Goal: Task Accomplishment & Management: Complete application form

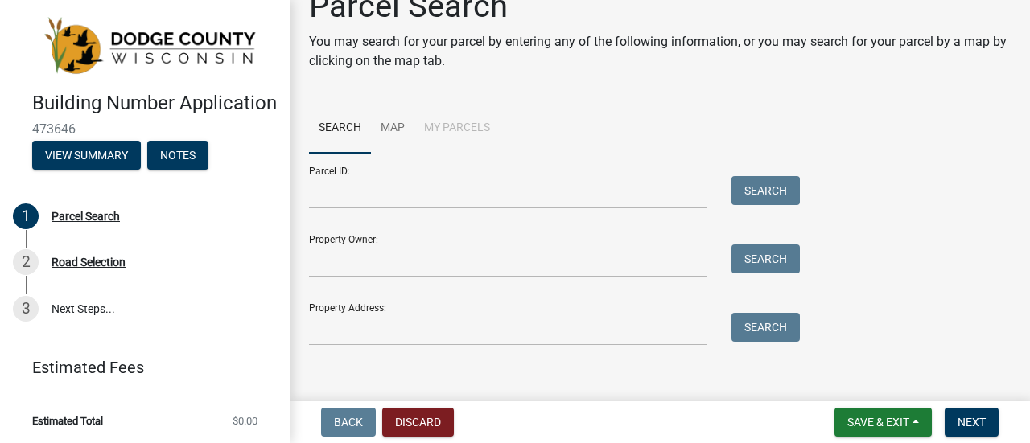
scroll to position [46, 0]
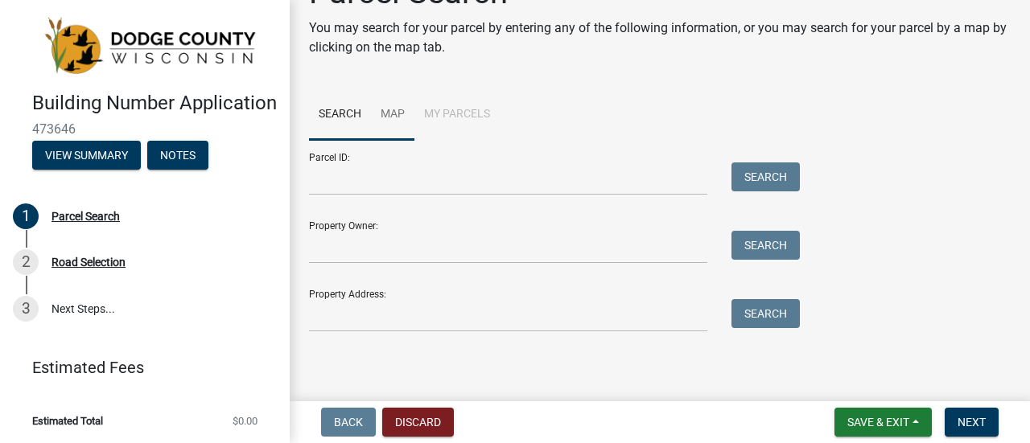
click at [391, 113] on link "Map" at bounding box center [392, 115] width 43 height 52
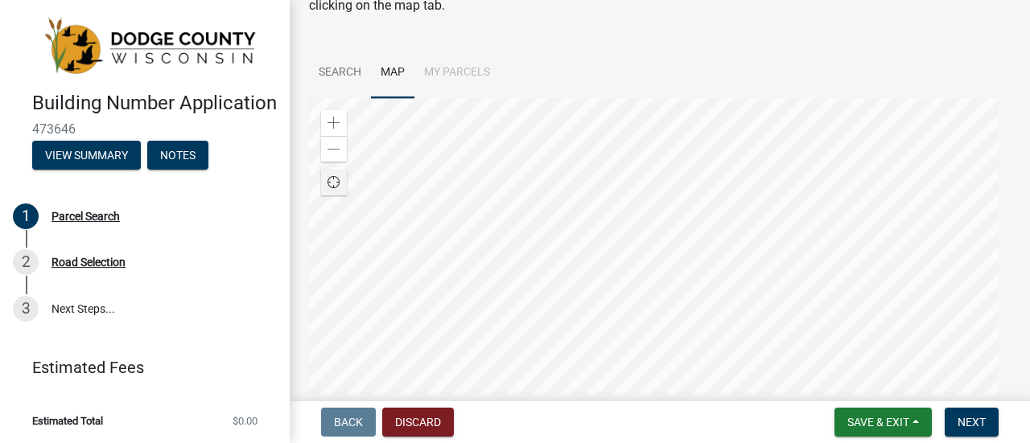
scroll to position [161, 0]
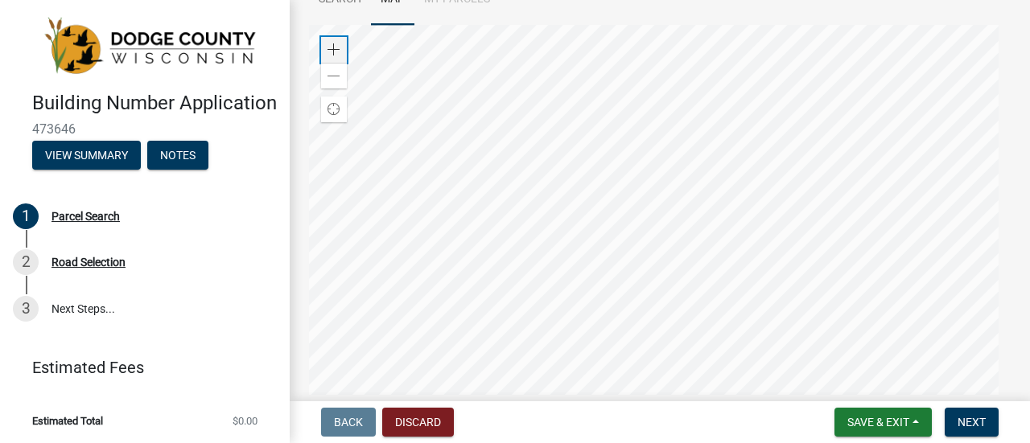
click at [340, 51] on span at bounding box center [334, 49] width 13 height 13
click at [718, 389] on div at bounding box center [660, 226] width 702 height 402
click at [309, 266] on div at bounding box center [660, 226] width 702 height 402
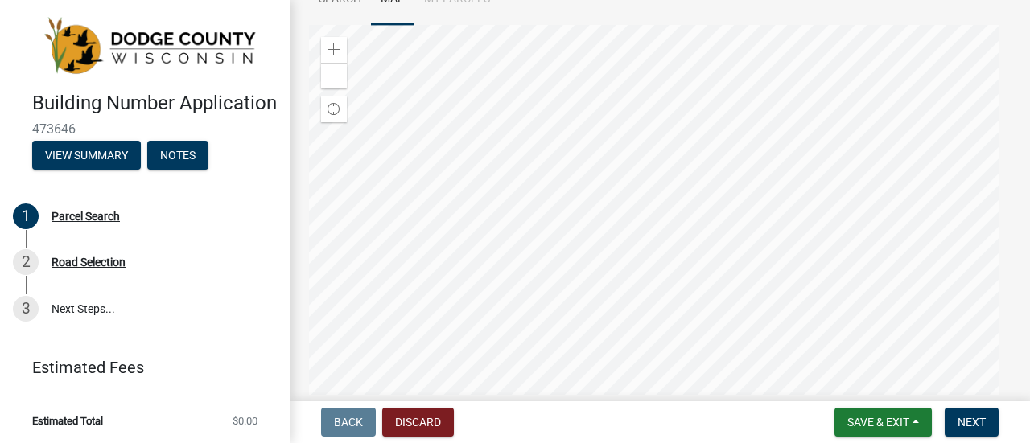
click at [683, 305] on div at bounding box center [660, 226] width 702 height 402
click at [636, 369] on div at bounding box center [660, 226] width 702 height 402
click at [698, 260] on div at bounding box center [660, 226] width 702 height 402
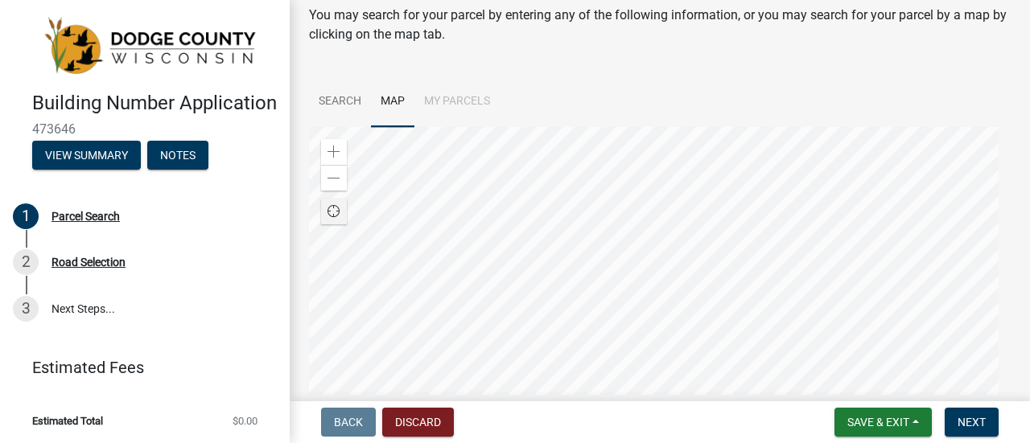
scroll to position [95, 0]
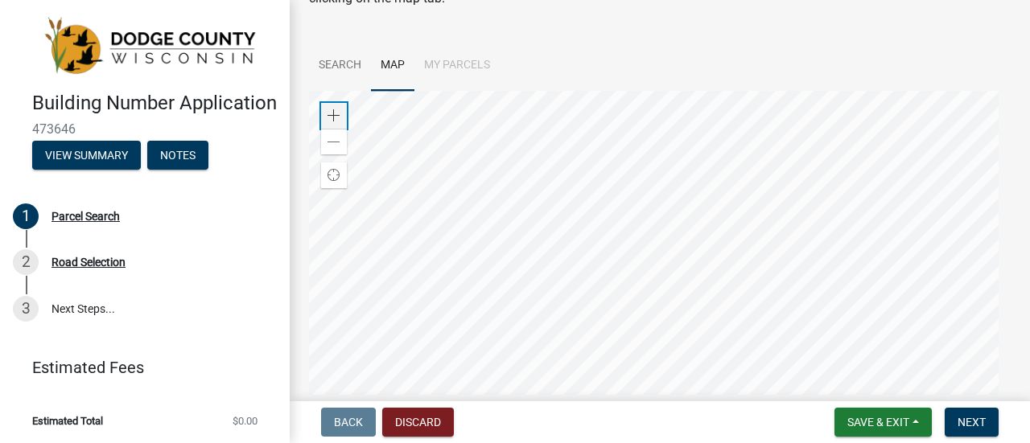
click at [342, 115] on div "Zoom in" at bounding box center [334, 116] width 26 height 26
click at [540, 91] on div at bounding box center [660, 292] width 702 height 402
click at [900, 247] on div at bounding box center [660, 292] width 702 height 402
click at [608, 245] on div at bounding box center [660, 292] width 702 height 402
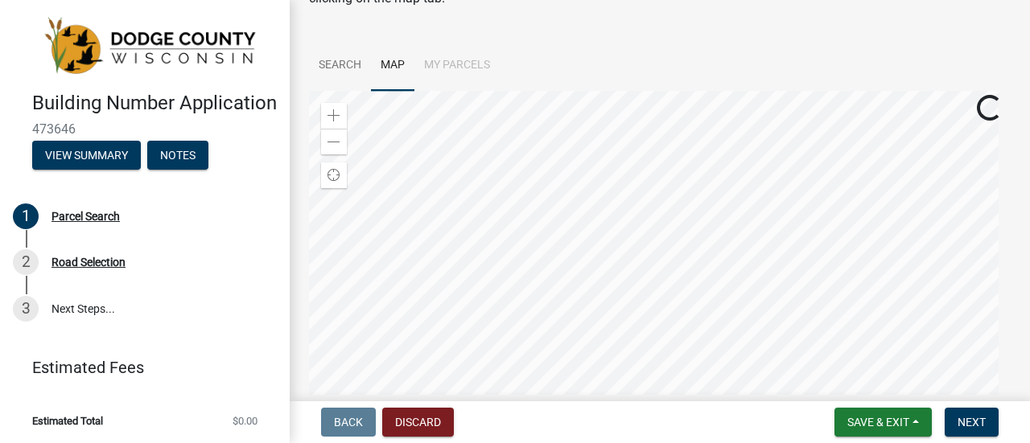
click at [644, 184] on div at bounding box center [660, 292] width 702 height 402
click at [628, 239] on div at bounding box center [660, 292] width 702 height 402
click at [335, 111] on span at bounding box center [334, 115] width 13 height 13
click at [687, 344] on div at bounding box center [660, 292] width 702 height 402
click at [526, 388] on div at bounding box center [660, 292] width 702 height 402
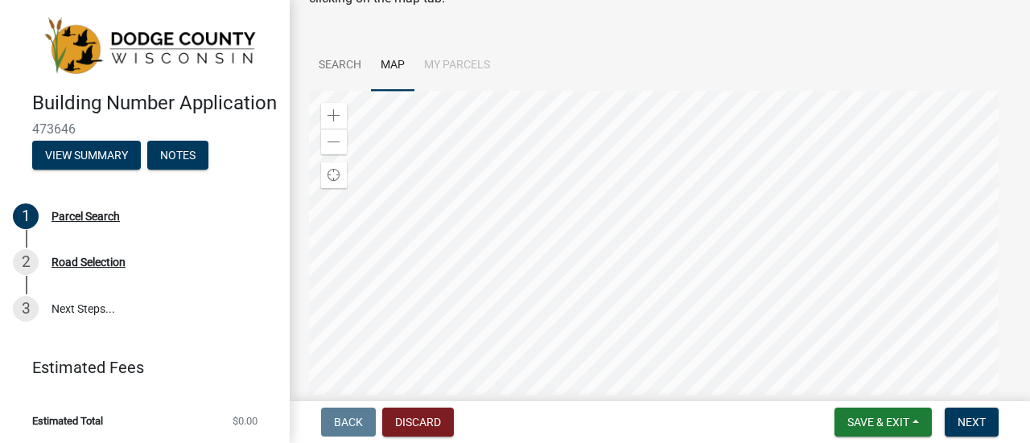
click at [598, 410] on div at bounding box center [660, 292] width 702 height 402
click at [632, 321] on div at bounding box center [660, 292] width 702 height 402
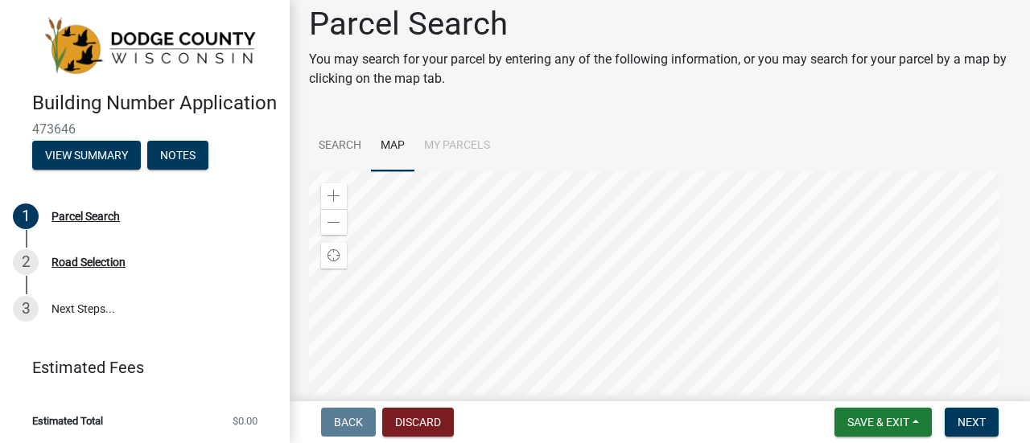
scroll to position [14, 0]
click at [600, 277] on div at bounding box center [660, 372] width 702 height 402
click at [588, 311] on div at bounding box center [660, 372] width 702 height 402
click at [689, 360] on div at bounding box center [660, 372] width 702 height 402
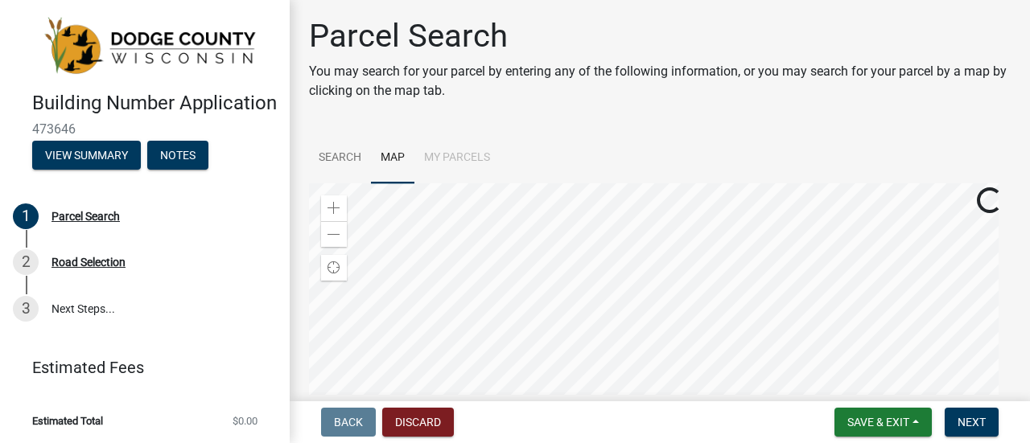
scroll to position [0, 0]
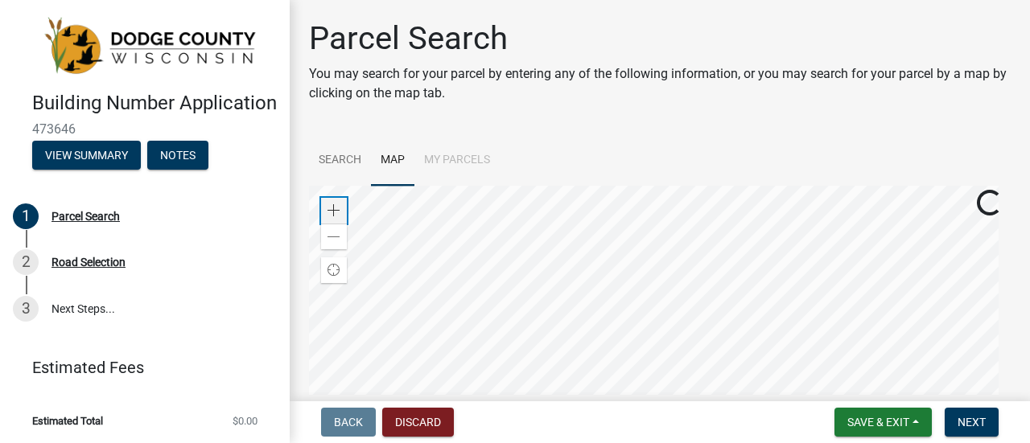
click at [337, 212] on span at bounding box center [334, 210] width 13 height 13
click at [608, 434] on div at bounding box center [660, 387] width 702 height 402
click at [338, 208] on span at bounding box center [334, 210] width 13 height 13
click at [614, 408] on div at bounding box center [660, 387] width 702 height 402
click at [425, 295] on div at bounding box center [660, 387] width 702 height 402
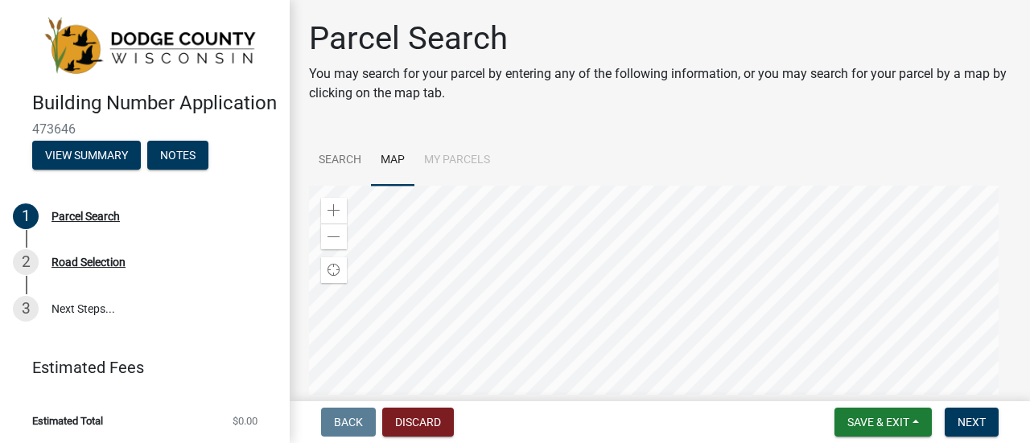
click at [515, 300] on div at bounding box center [660, 387] width 702 height 402
click at [678, 332] on div at bounding box center [660, 387] width 702 height 402
click at [584, 258] on div at bounding box center [660, 387] width 702 height 402
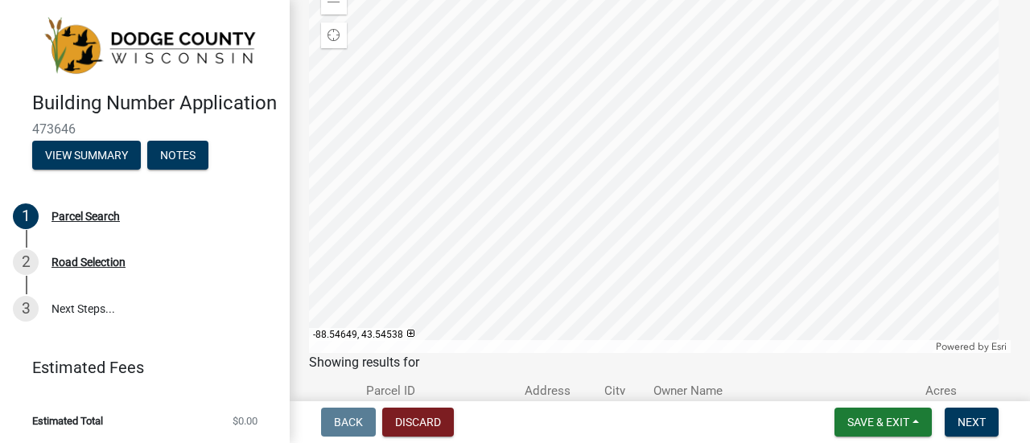
scroll to position [241, 0]
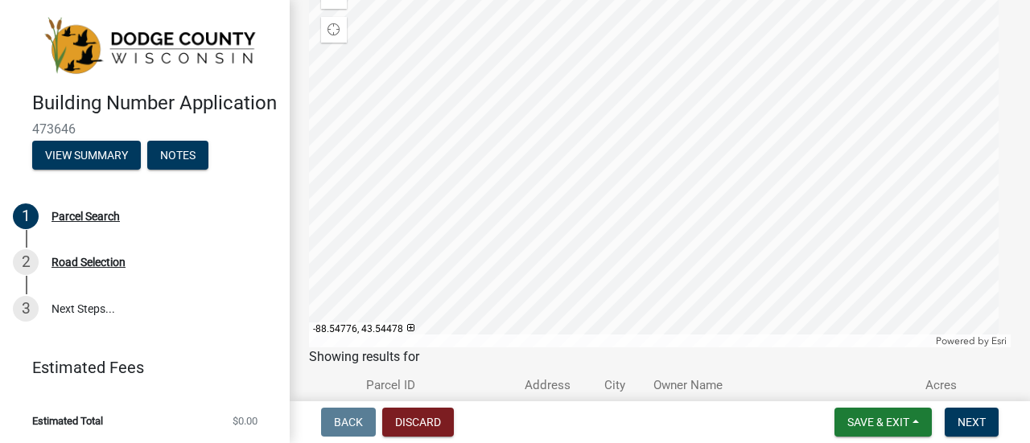
click at [988, 148] on div at bounding box center [660, 146] width 702 height 402
click at [625, 109] on div at bounding box center [660, 146] width 702 height 402
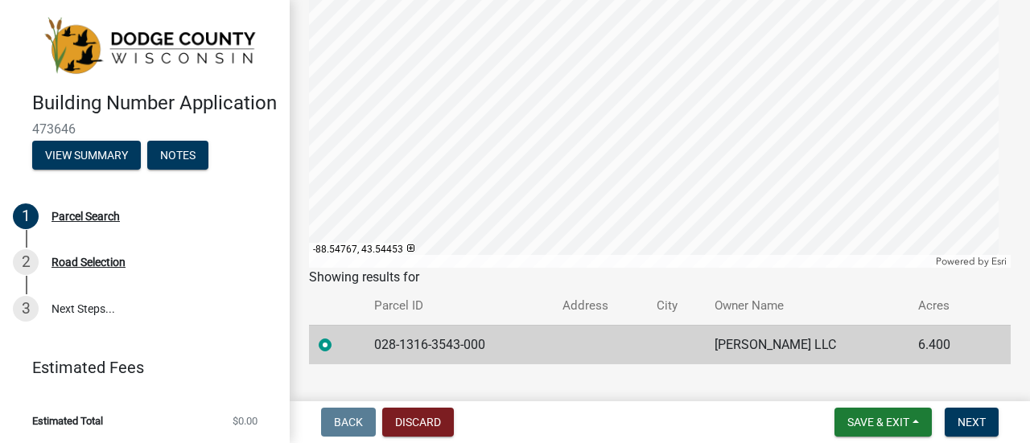
scroll to position [352, 0]
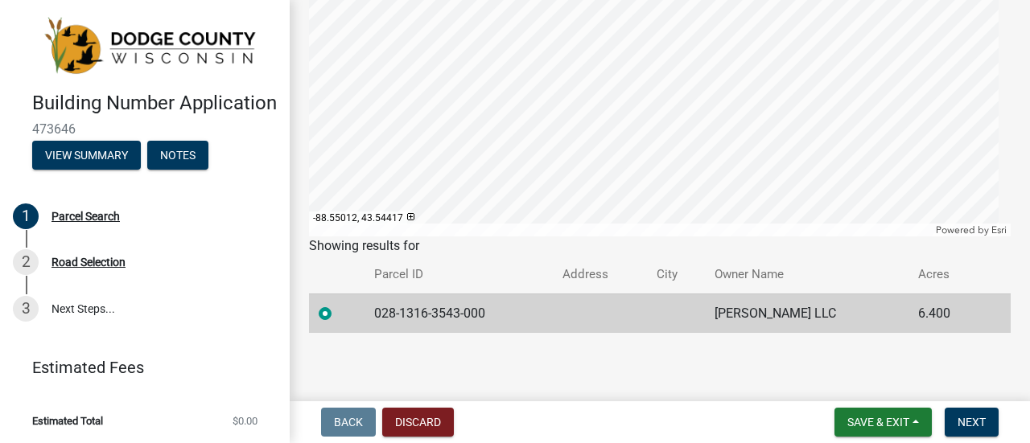
click at [684, 225] on div at bounding box center [660, 35] width 702 height 402
click at [462, 107] on div at bounding box center [660, 35] width 702 height 402
click at [492, 118] on div at bounding box center [660, 35] width 702 height 402
click at [449, 89] on div at bounding box center [660, 35] width 702 height 402
click at [818, 72] on div at bounding box center [660, 35] width 702 height 402
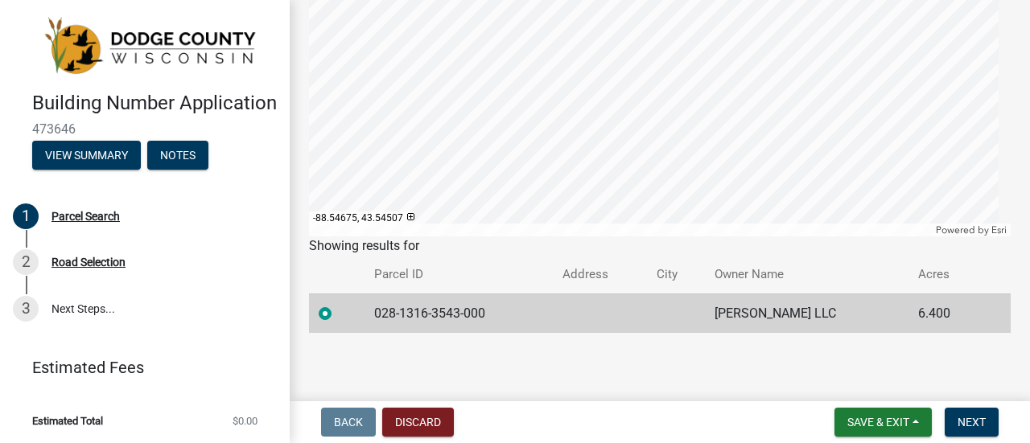
click at [599, 98] on div at bounding box center [660, 35] width 702 height 402
click at [435, 316] on td "028-1316-3543-001" at bounding box center [465, 313] width 196 height 39
click at [338, 304] on label at bounding box center [338, 304] width 0 height 0
click at [338, 311] on input "radio" at bounding box center [343, 309] width 10 height 10
drag, startPoint x: 501, startPoint y: 311, endPoint x: 372, endPoint y: 309, distance: 129.6
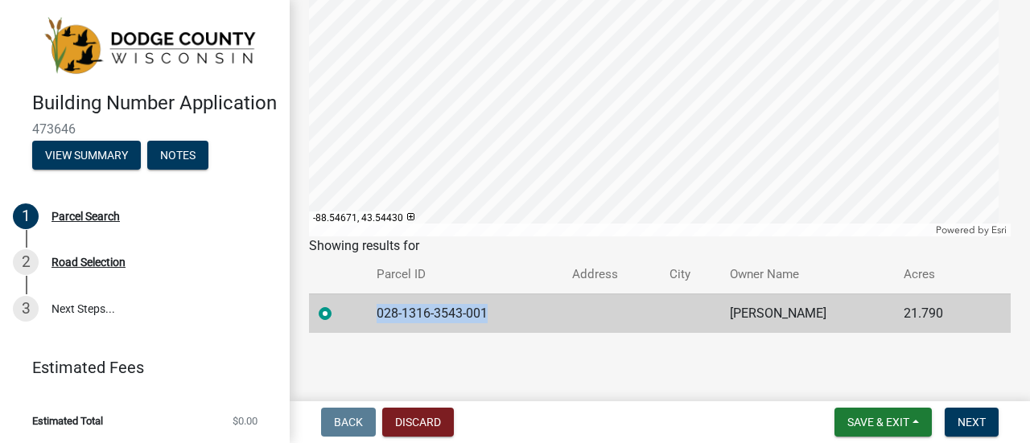
click at [372, 309] on td "028-1316-3543-001" at bounding box center [465, 313] width 196 height 39
copy td "028-1316-3543-001"
click at [897, 427] on span "Save & Exit" at bounding box center [879, 422] width 62 height 13
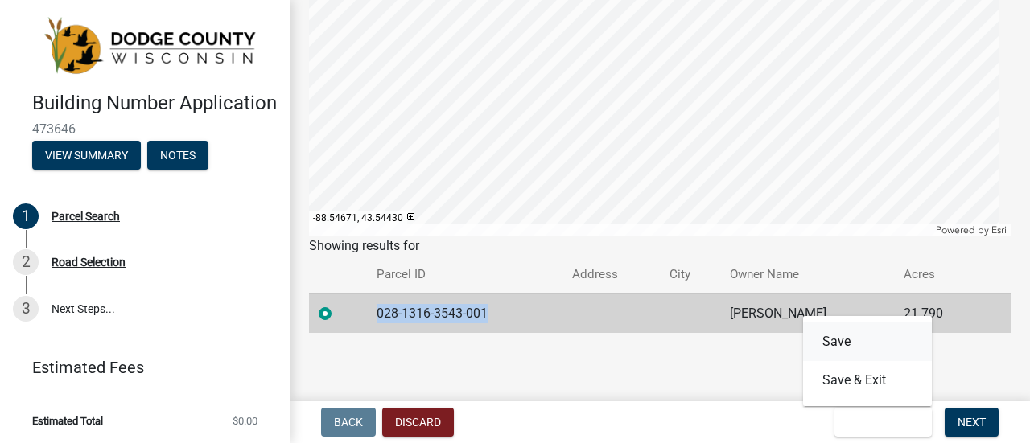
click at [849, 338] on button "Save" at bounding box center [867, 342] width 129 height 39
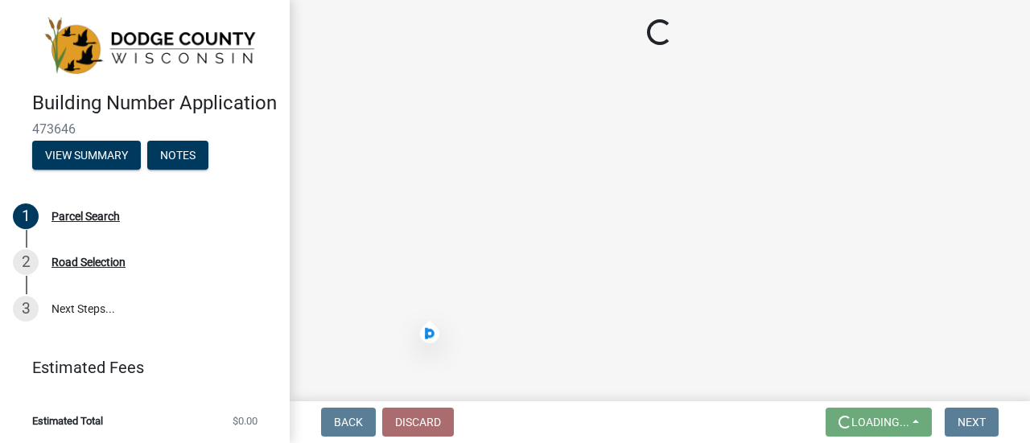
scroll to position [0, 0]
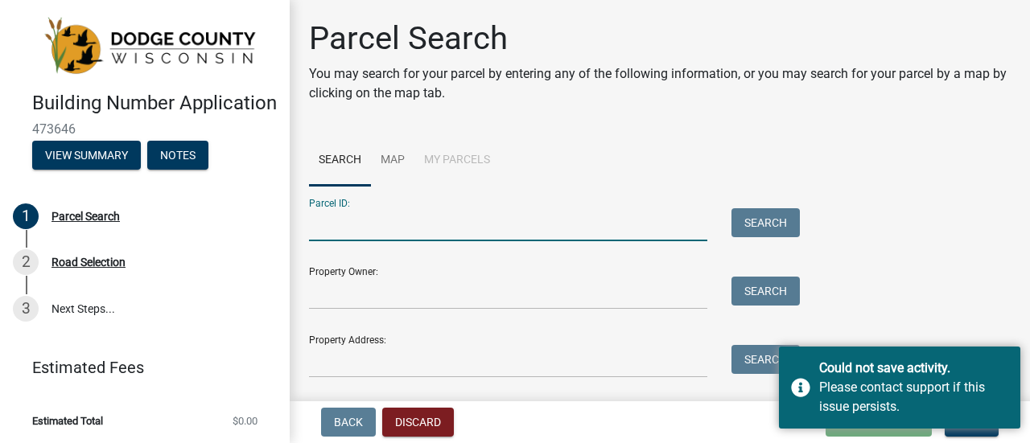
click at [401, 227] on input "Parcel ID:" at bounding box center [508, 224] width 398 height 33
paste input "028-1316-3543-001"
type input "028-1316-3543-001"
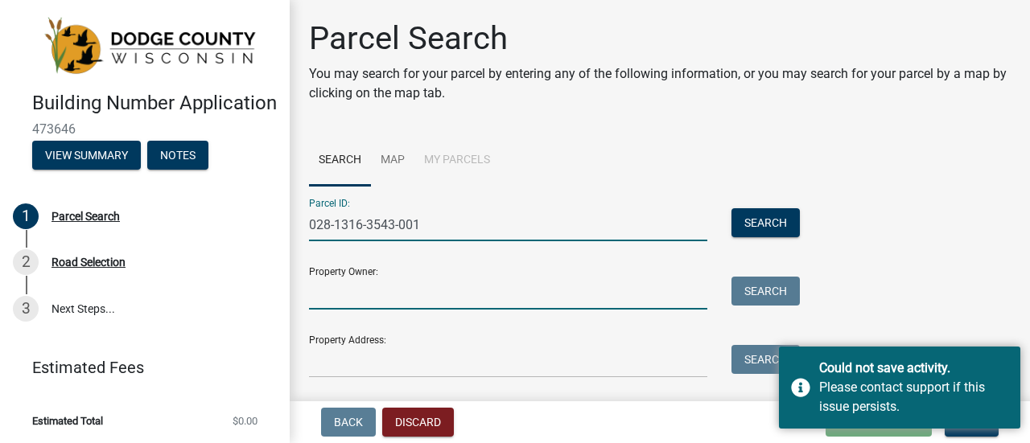
click at [396, 291] on input "Property Owner:" at bounding box center [508, 293] width 398 height 33
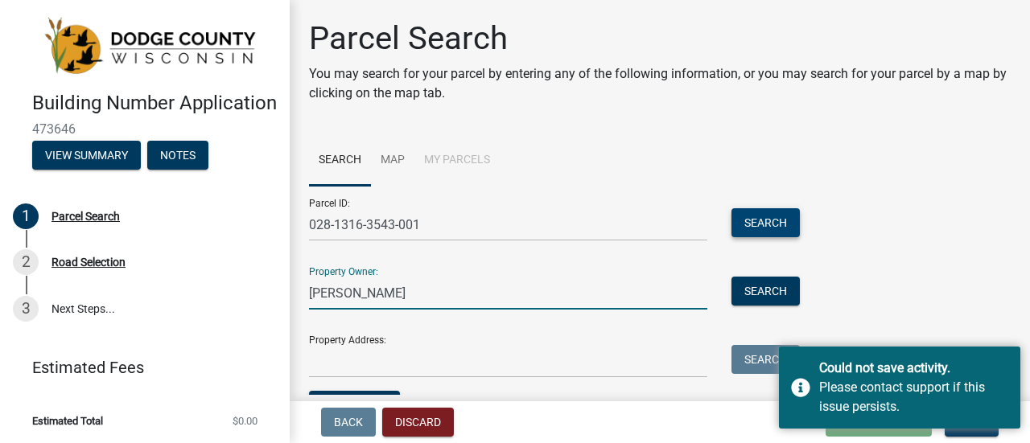
type input "Andy He"
click at [769, 213] on button "Search" at bounding box center [766, 222] width 68 height 29
click at [777, 225] on button "Search" at bounding box center [766, 222] width 68 height 29
click at [900, 258] on div "Parcel ID: 028-1316-3543-001 Search Property Owner: Andy He Search Property Add…" at bounding box center [660, 305] width 702 height 238
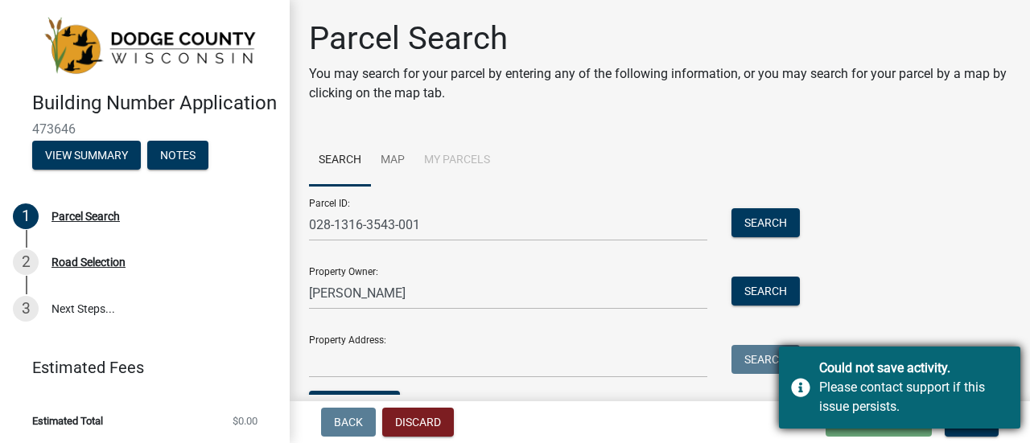
click at [951, 383] on div "Please contact support if this issue persists." at bounding box center [913, 397] width 189 height 39
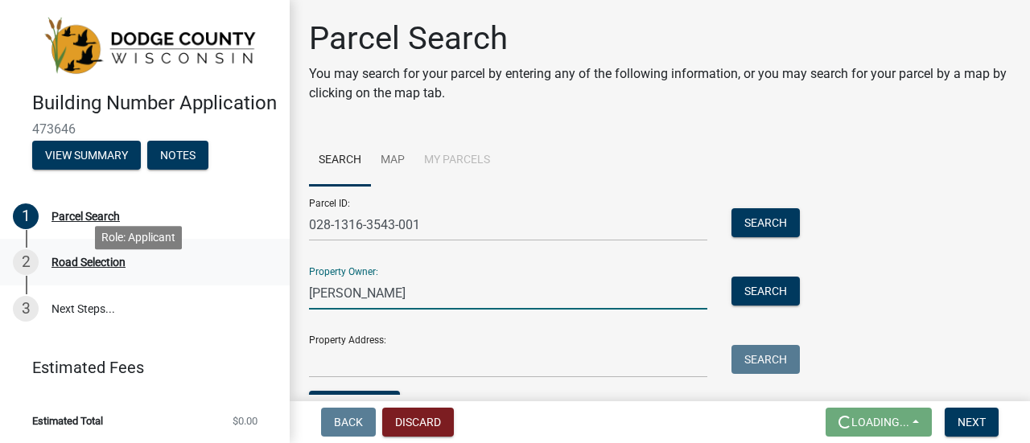
drag, startPoint x: 353, startPoint y: 294, endPoint x: 223, endPoint y: 291, distance: 129.6
click at [223, 291] on div "Building Number Application 473646 View Summary Notes 1 Parcel Search 2 Road Se…" at bounding box center [515, 221] width 1030 height 443
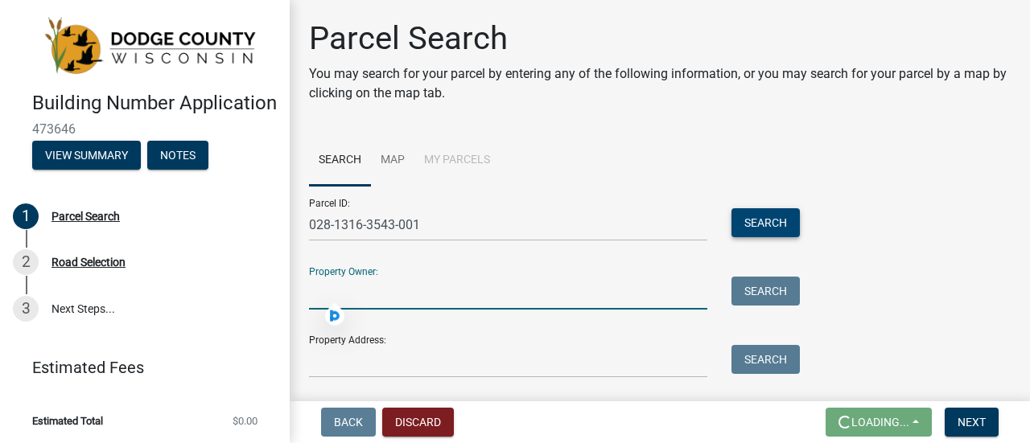
click at [771, 218] on button "Search" at bounding box center [766, 222] width 68 height 29
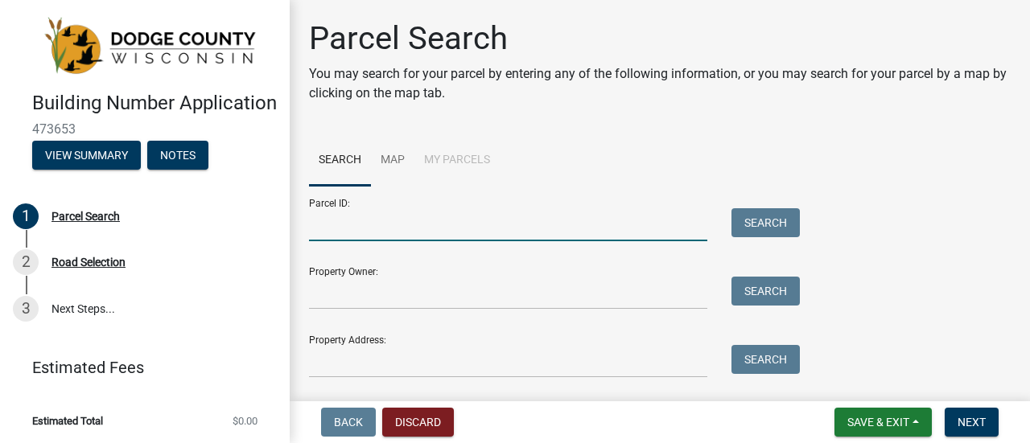
click at [376, 217] on input "Parcel ID:" at bounding box center [508, 224] width 398 height 33
paste input "028-1316-3543-001"
type input "028-1316-3543-001"
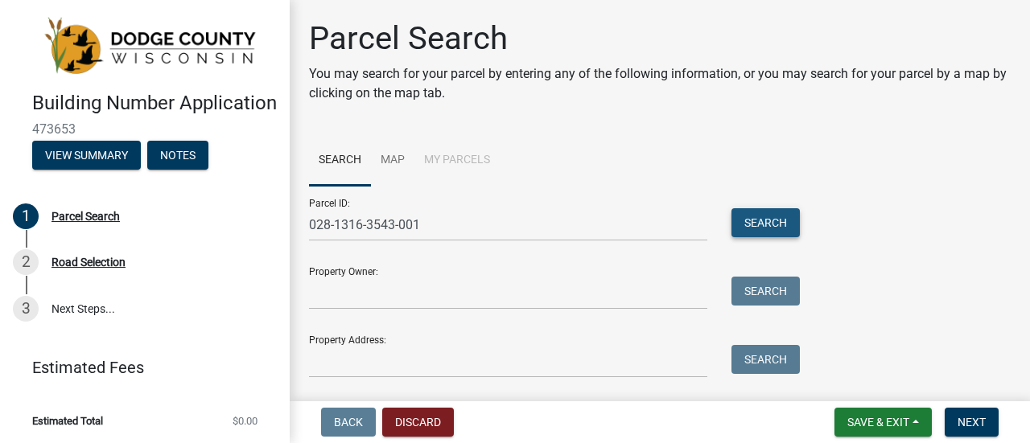
click at [789, 215] on button "Search" at bounding box center [766, 222] width 68 height 29
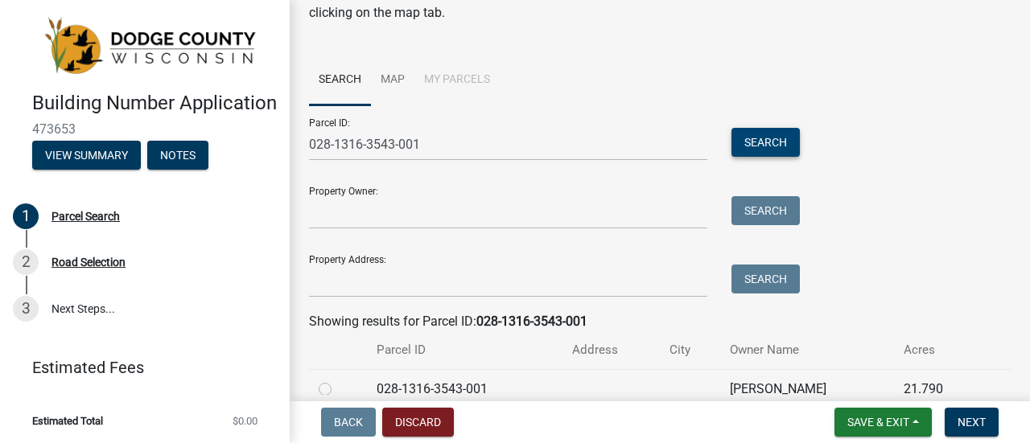
scroll to position [156, 0]
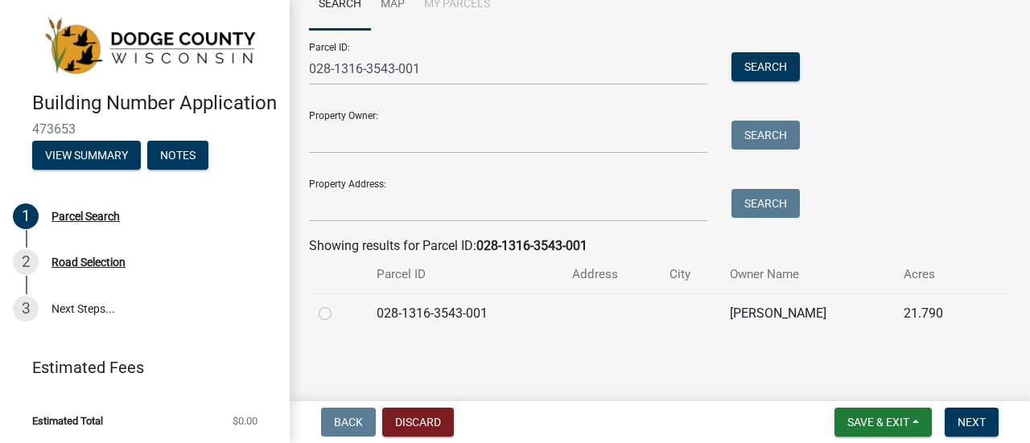
click at [334, 318] on div at bounding box center [338, 313] width 39 height 19
click at [338, 304] on label at bounding box center [338, 304] width 0 height 0
click at [338, 313] on input "radio" at bounding box center [343, 309] width 10 height 10
radio input "true"
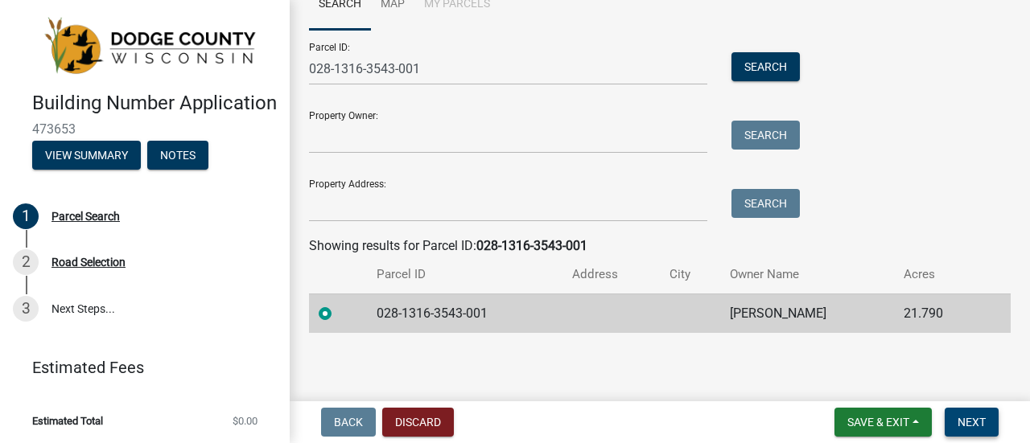
click at [979, 423] on span "Next" at bounding box center [972, 422] width 28 height 13
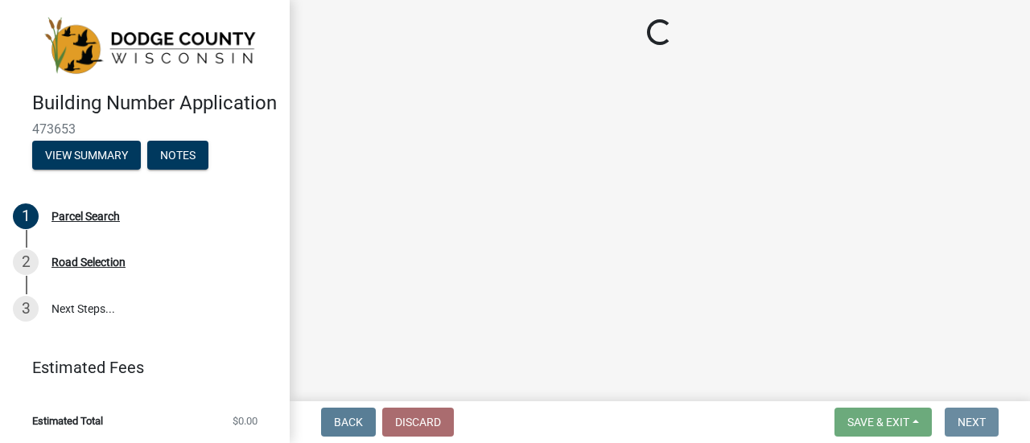
scroll to position [0, 0]
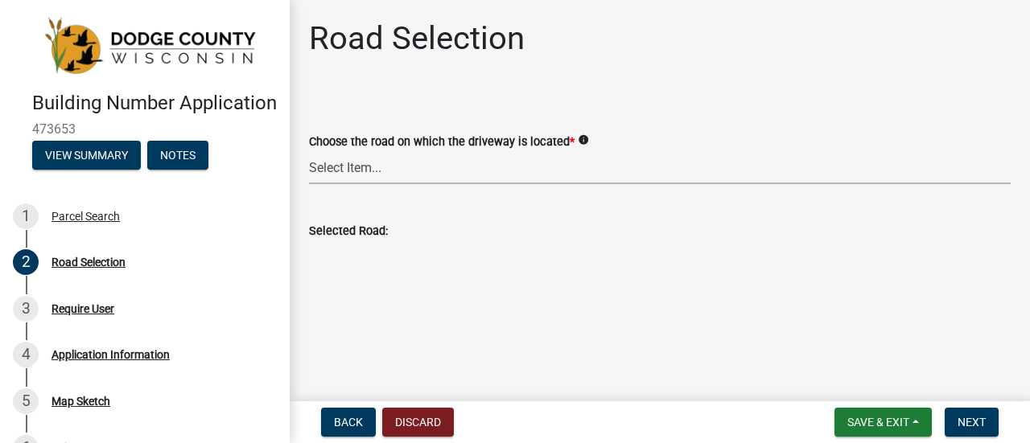
click at [351, 174] on select "Select Item... 100-YARD [PERSON_NAME][GEOGRAPHIC_DATA][PERSON_NAME][US_STATE][P…" at bounding box center [660, 167] width 702 height 33
click at [309, 151] on select "Select Item... 100-YARD [PERSON_NAME][GEOGRAPHIC_DATA][PERSON_NAME][US_STATE][P…" at bounding box center [660, 167] width 702 height 33
select select "3a7e8988-728f-49ba-8d57-8b7b0cdaab4c"
click at [961, 426] on span "Next" at bounding box center [972, 422] width 28 height 13
